Goal: Information Seeking & Learning: Check status

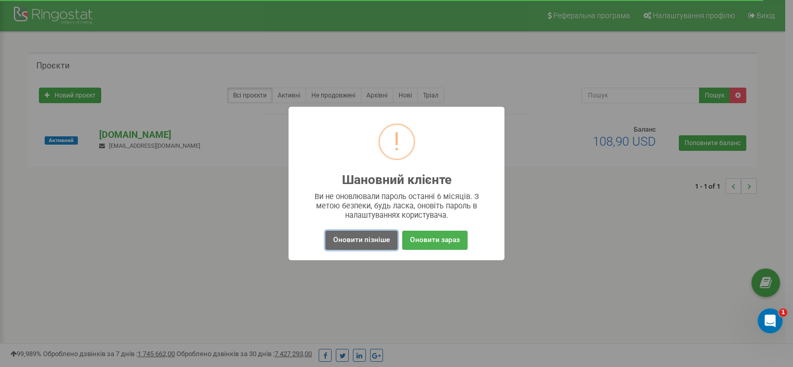
click at [342, 239] on button "Оновити пізніше" at bounding box center [361, 240] width 72 height 19
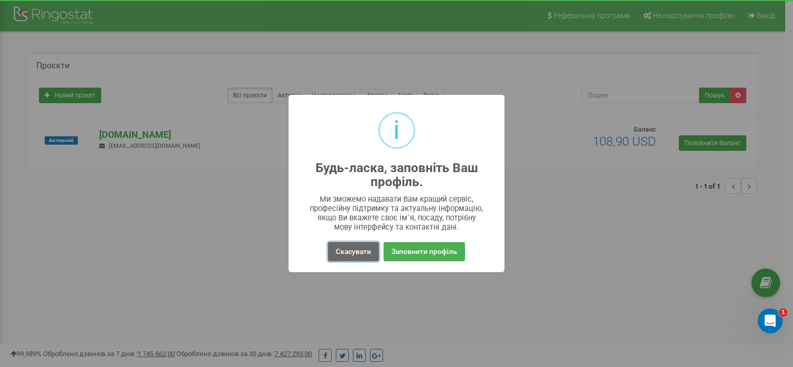
click at [361, 254] on button "Скасувати" at bounding box center [353, 251] width 51 height 19
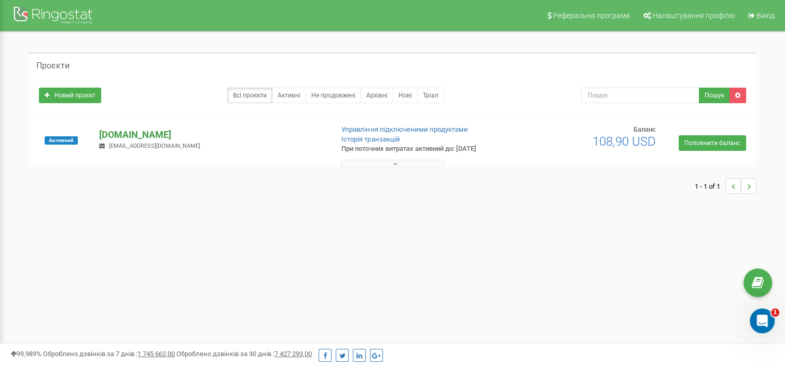
click at [122, 131] on p "[DOMAIN_NAME]" at bounding box center [211, 134] width 225 height 13
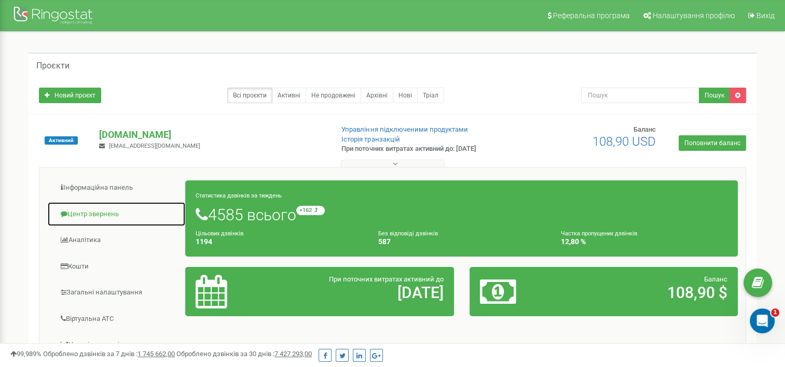
click at [100, 215] on link "Центр звернень" at bounding box center [116, 214] width 139 height 25
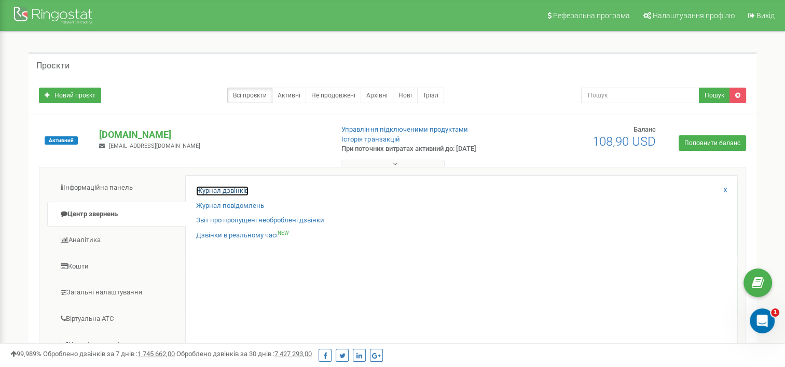
click at [226, 187] on link "Журнал дзвінків" at bounding box center [222, 191] width 52 height 10
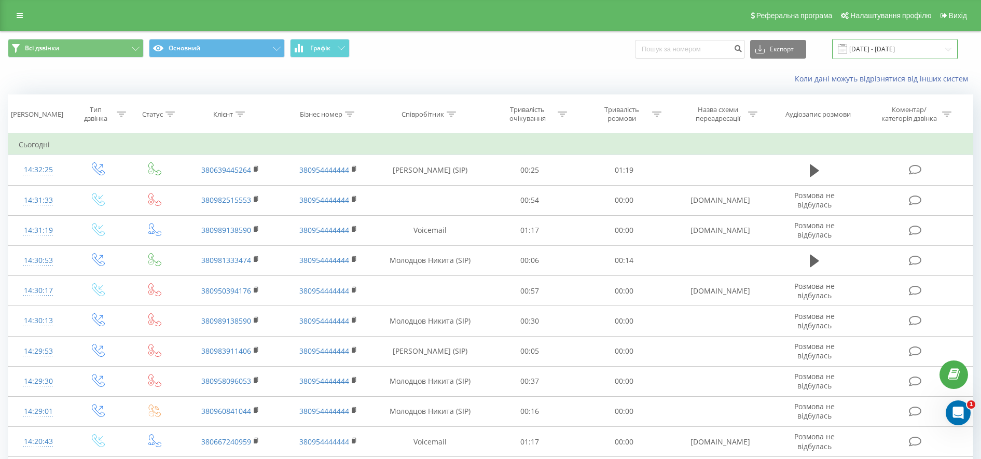
click at [887, 52] on input "[DATE] - [DATE]" at bounding box center [895, 49] width 126 height 20
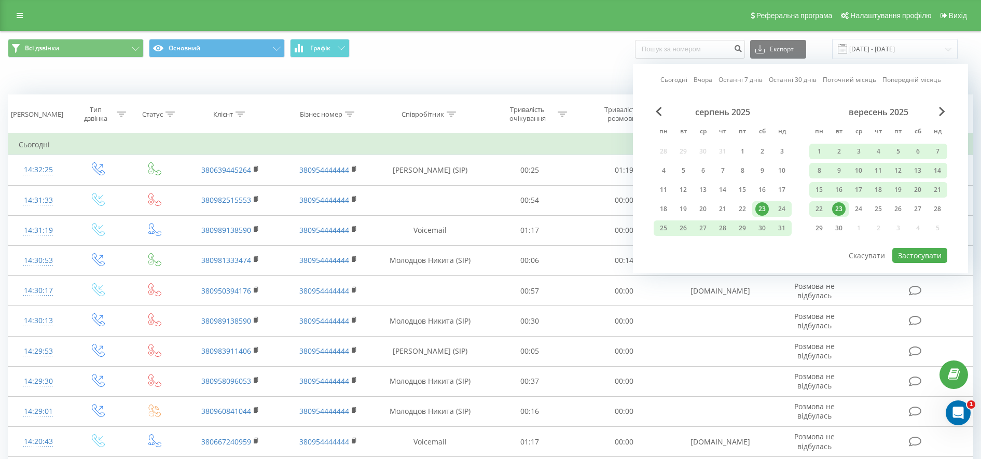
click at [840, 209] on div "23" at bounding box center [838, 208] width 13 height 13
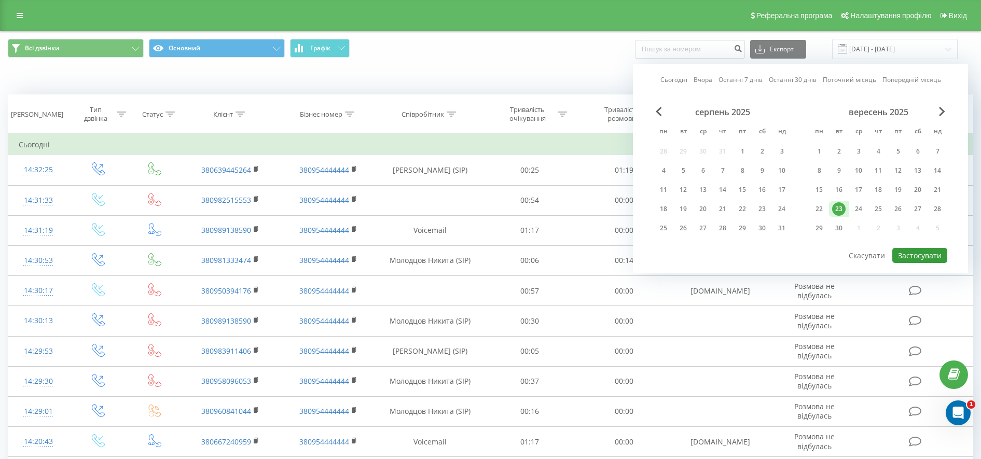
click at [929, 253] on button "Застосувати" at bounding box center [919, 255] width 55 height 15
type input "[DATE] - [DATE]"
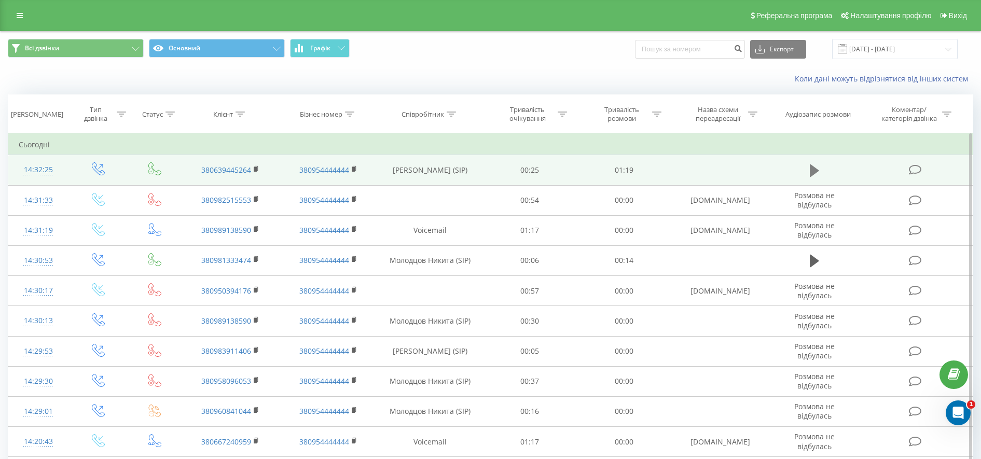
click at [811, 171] on icon at bounding box center [814, 170] width 9 height 12
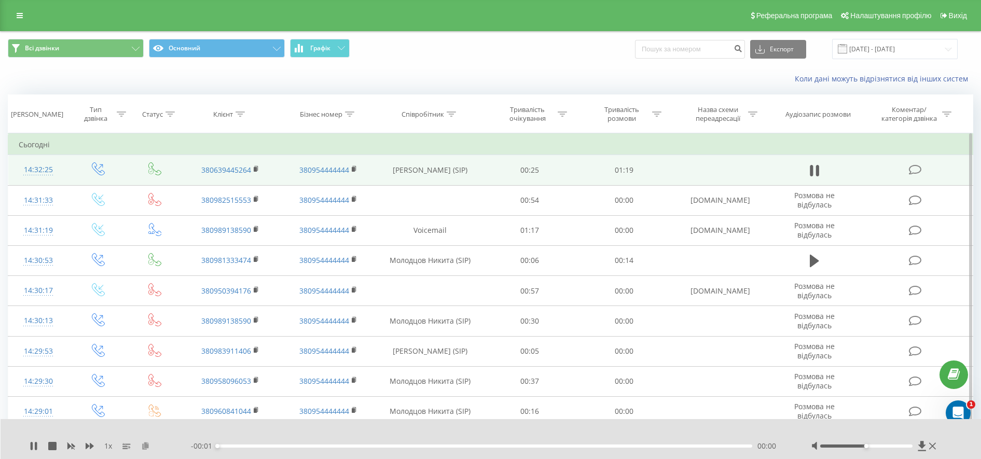
click at [145, 445] on icon at bounding box center [145, 445] width 9 height 7
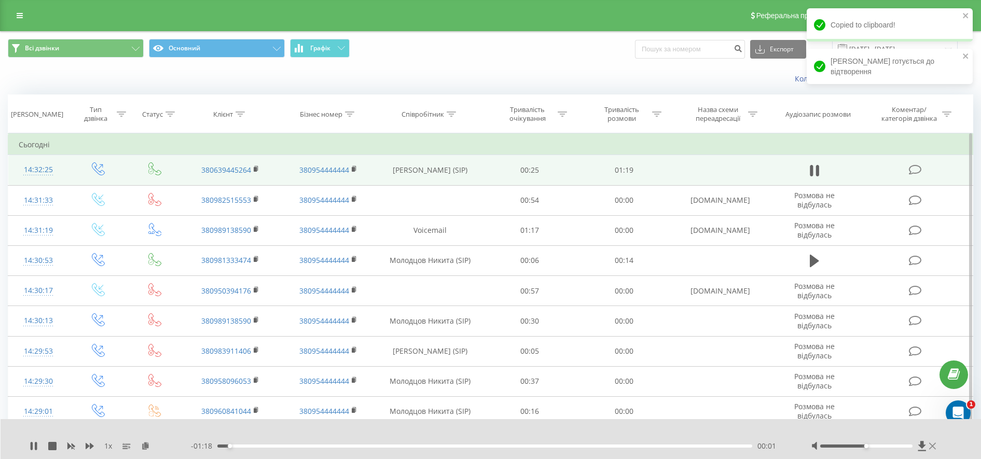
click at [933, 445] on icon at bounding box center [932, 446] width 7 height 8
